Goal: Information Seeking & Learning: Learn about a topic

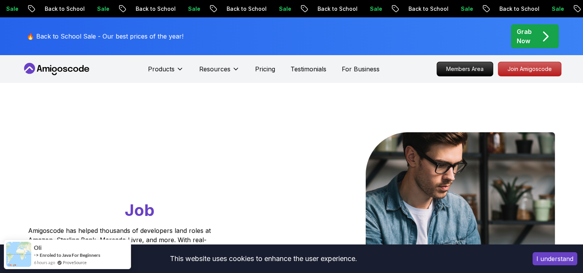
click at [71, 69] on icon at bounding box center [56, 69] width 69 height 12
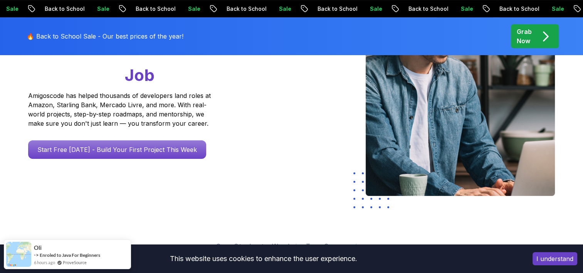
scroll to position [135, 0]
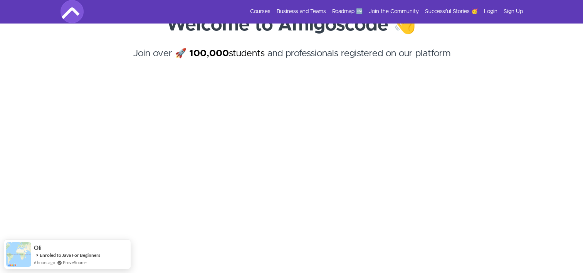
scroll to position [51, 0]
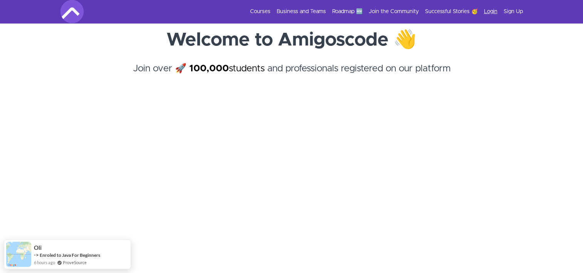
click at [491, 9] on link "Login" at bounding box center [490, 12] width 13 height 8
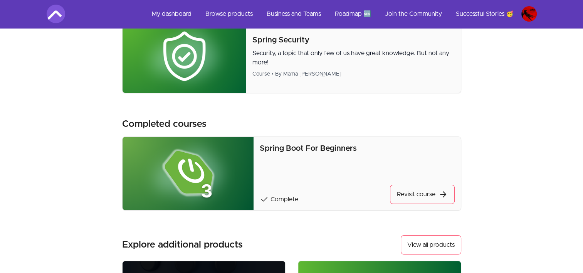
scroll to position [66, 0]
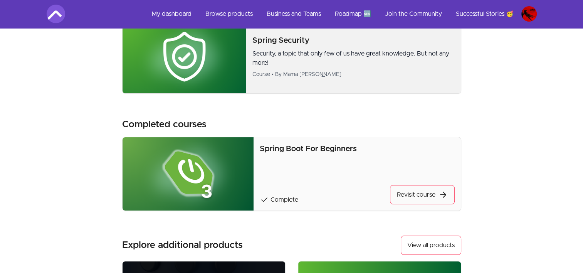
click at [394, 90] on div "Spring Security Security, a topic that only few of us have great knowledge. But…" at bounding box center [291, 57] width 339 height 74
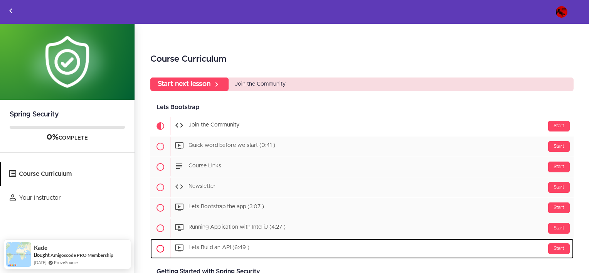
click at [244, 250] on div "Start Lets Build an API (6:49 )" at bounding box center [371, 248] width 403 height 19
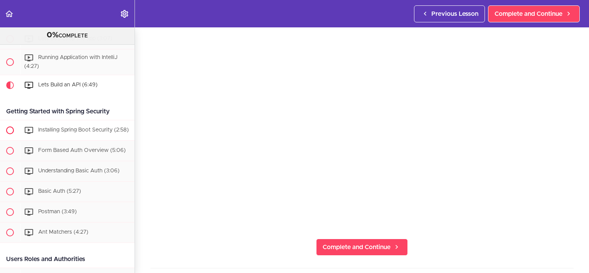
scroll to position [150, 0]
click at [59, 134] on div "Installing Spring Boot Security (2:58)" at bounding box center [77, 129] width 115 height 17
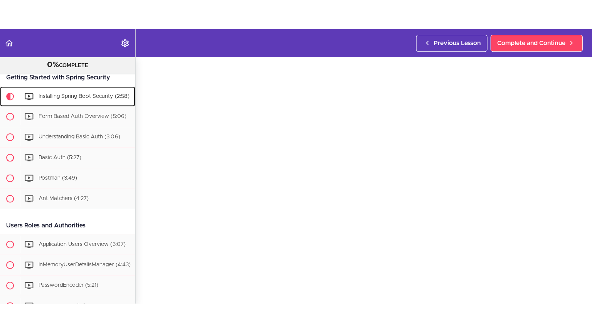
scroll to position [30, 0]
